Goal: Task Accomplishment & Management: Manage account settings

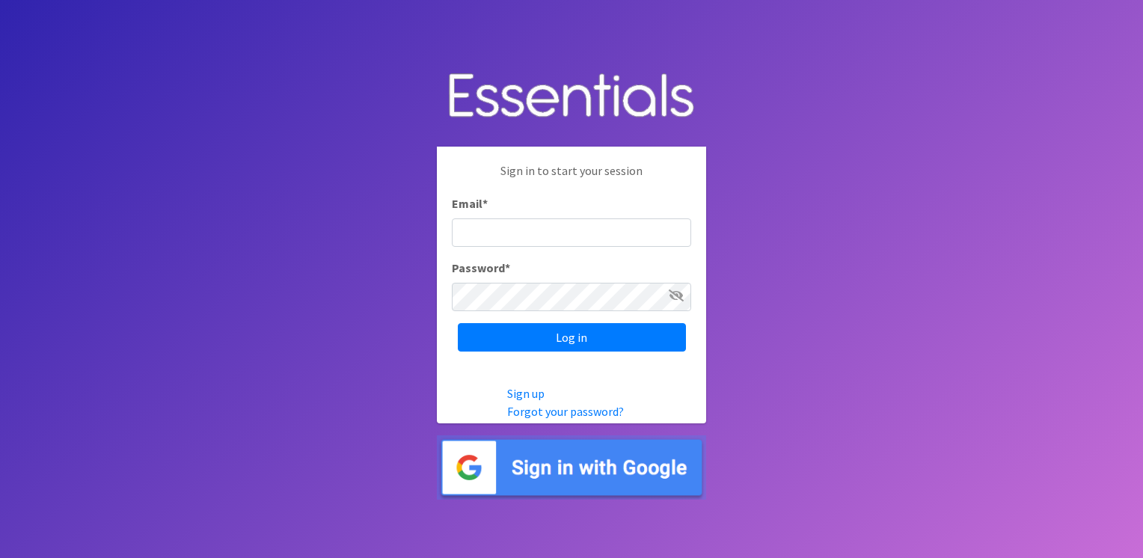
click at [572, 245] on input "Email *" at bounding box center [571, 233] width 239 height 28
type input "aornelas@capoc.org"
click at [458, 323] on input "Log in" at bounding box center [572, 337] width 228 height 28
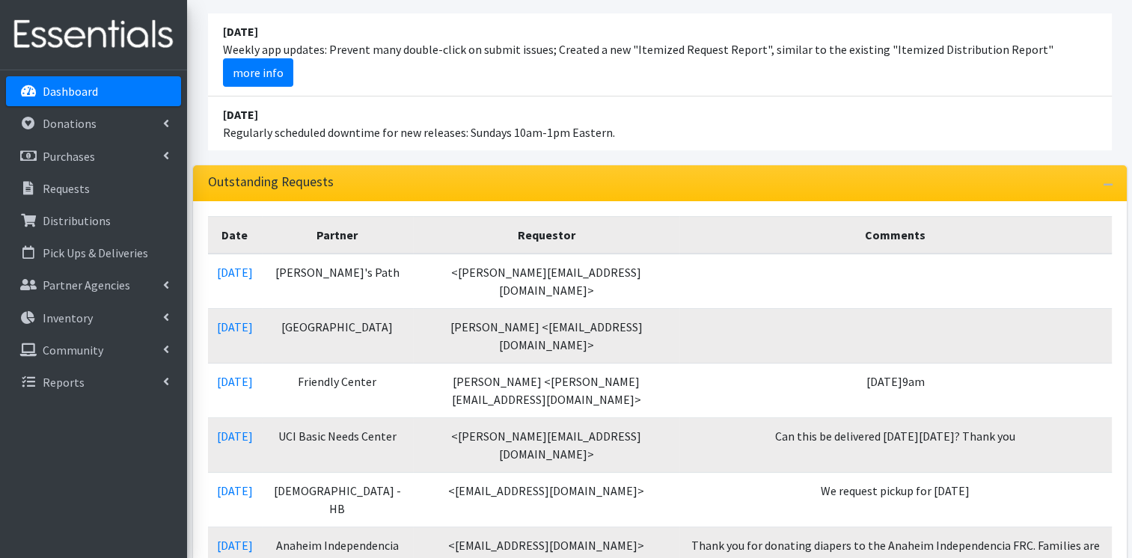
scroll to position [239, 0]
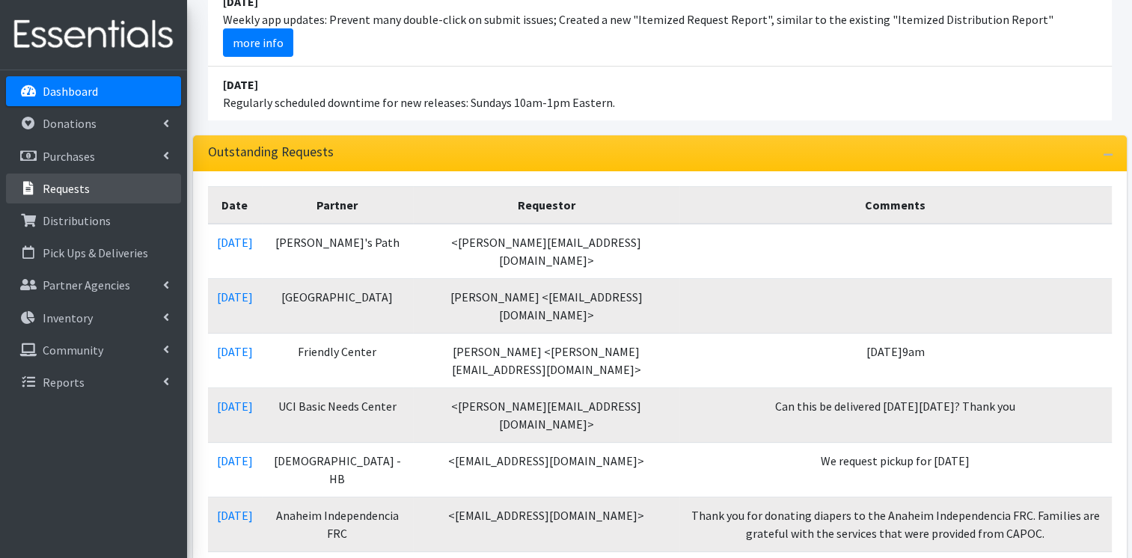
click at [73, 190] on p "Requests" at bounding box center [66, 188] width 47 height 15
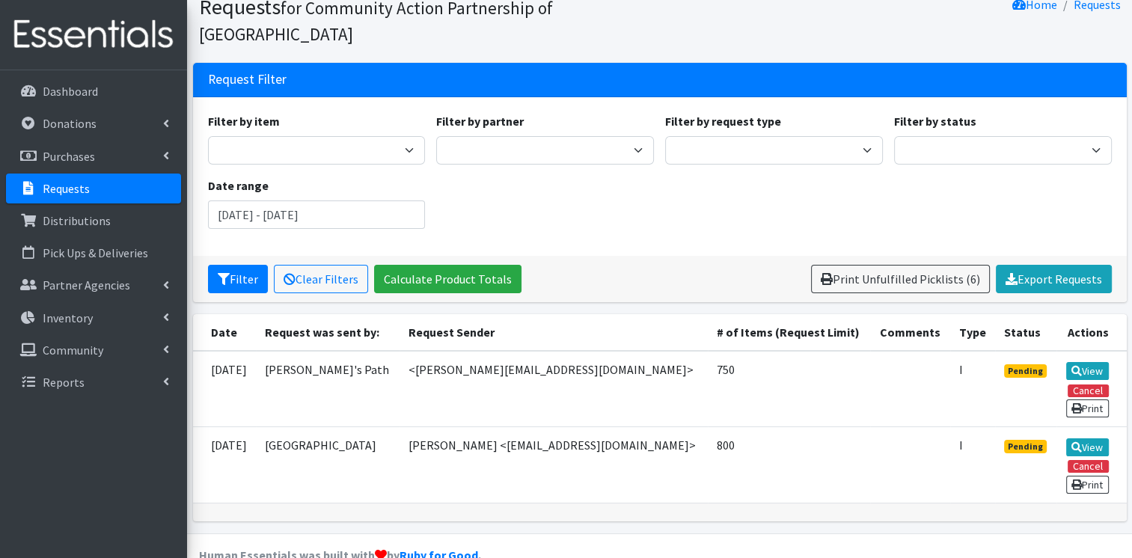
scroll to position [88, 0]
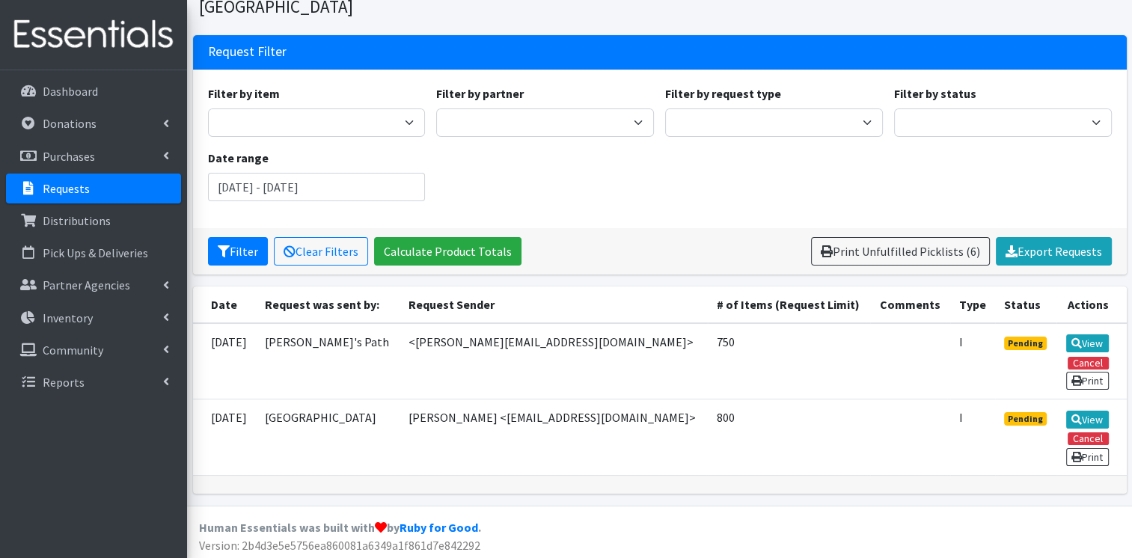
click at [597, 221] on div "Filter by item 1st Trimester Prenatal Vitamins 2nd Trimester Prenatal Vitamins …" at bounding box center [660, 149] width 934 height 159
click at [629, 214] on div "Filter by item 1st Trimester Prenatal Vitamins 2nd Trimester Prenatal Vitamins …" at bounding box center [660, 149] width 934 height 159
click at [602, 213] on div "Filter by item 1st Trimester Prenatal Vitamins 2nd Trimester Prenatal Vitamins …" at bounding box center [659, 149] width 915 height 129
